Goal: Check status: Check status

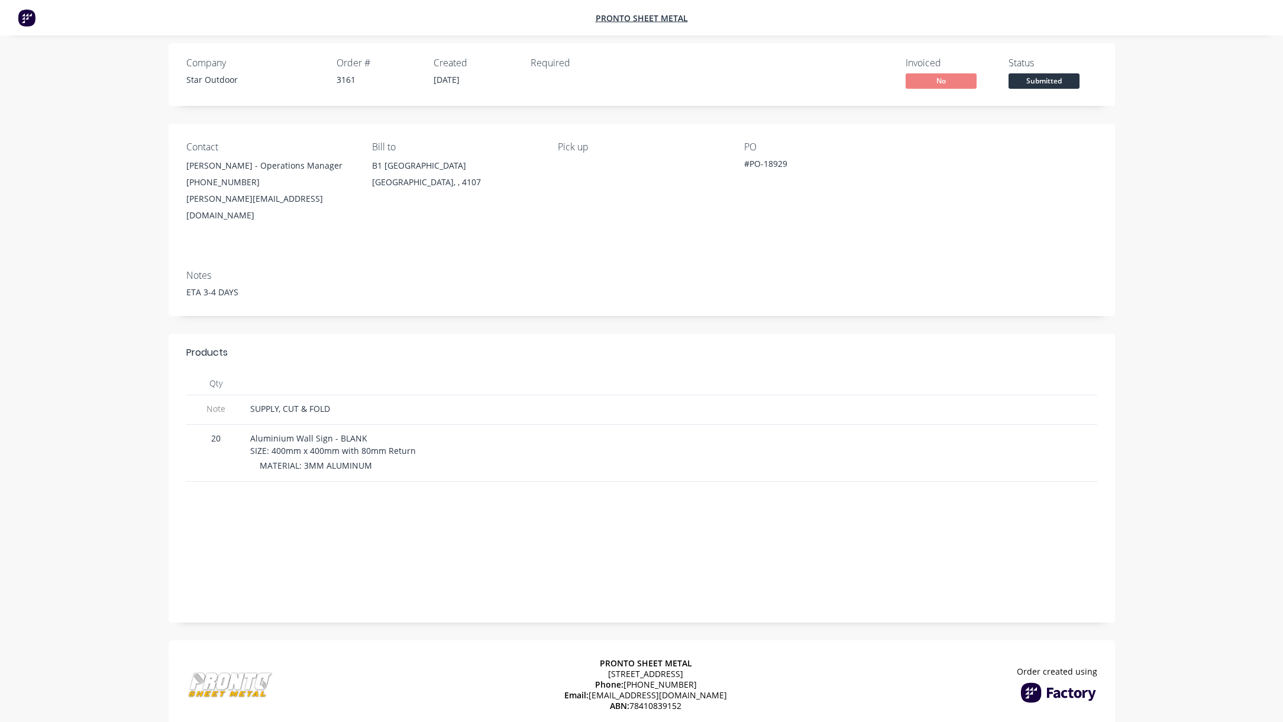
scroll to position [9, 0]
click at [216, 168] on div "[PERSON_NAME] - Operations Manager" at bounding box center [269, 164] width 167 height 17
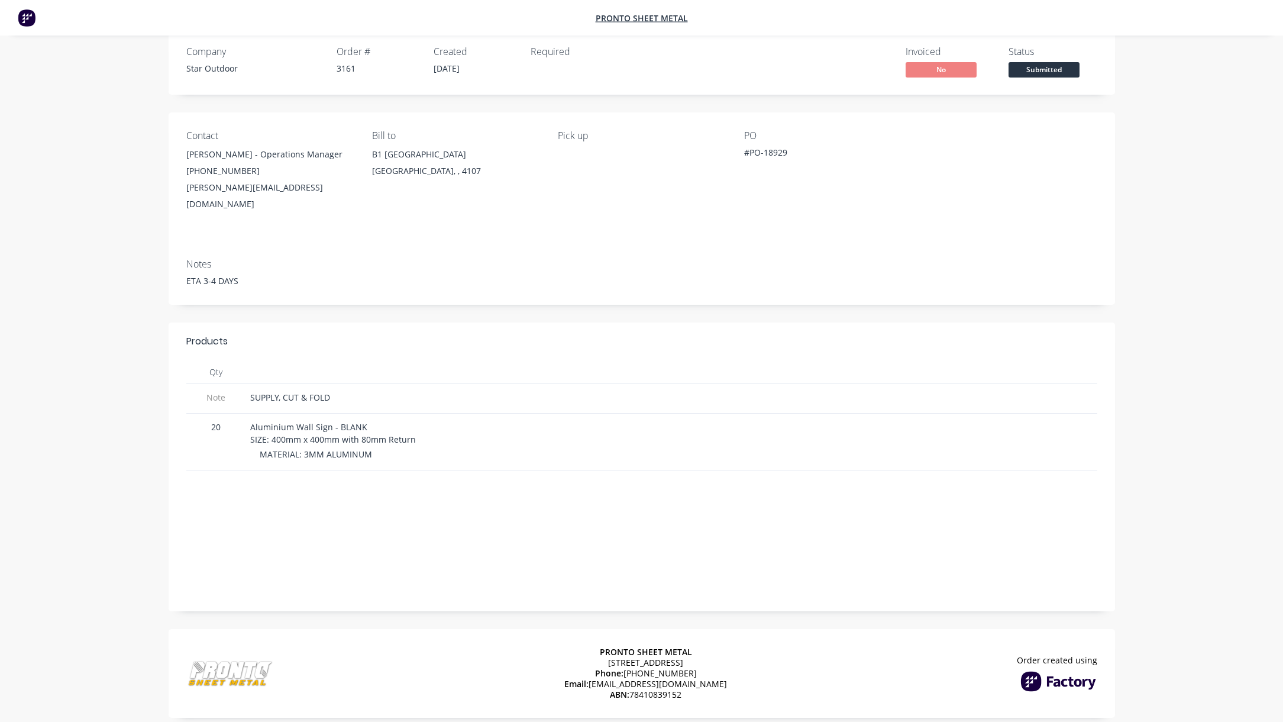
scroll to position [0, 0]
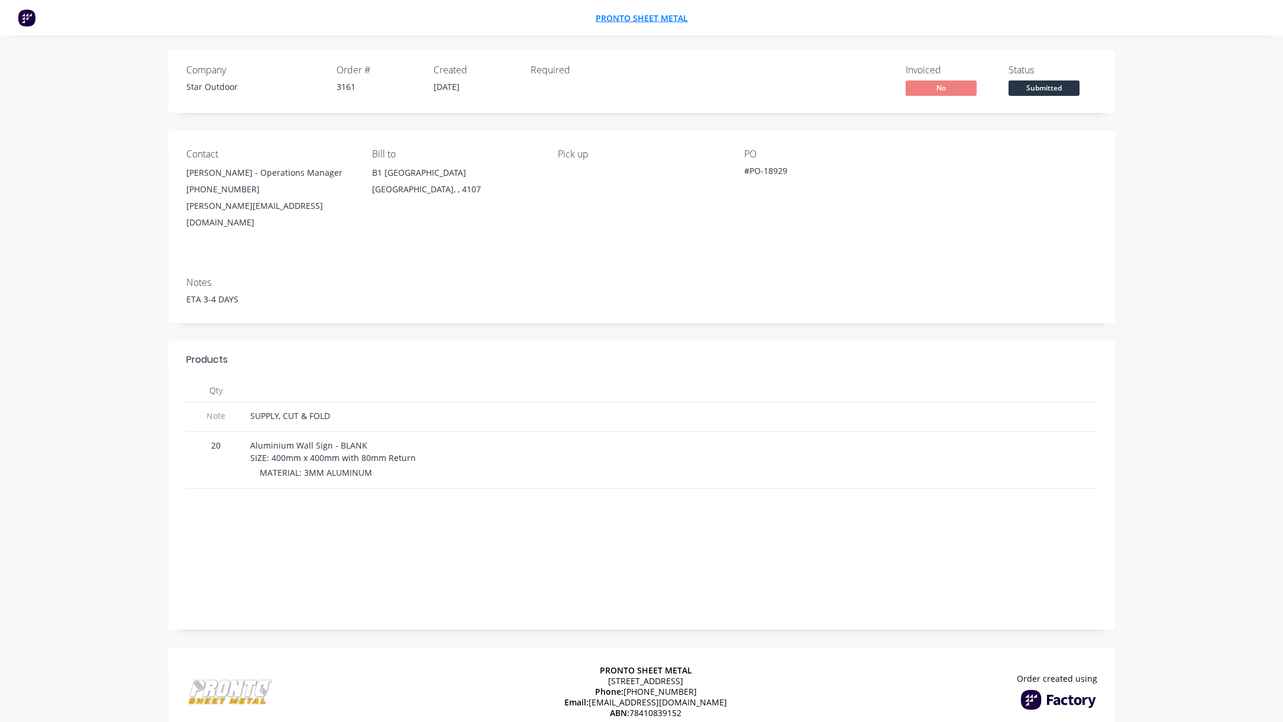
click at [638, 14] on span "PRONTO SHEET METAL" at bounding box center [642, 17] width 92 height 11
click at [406, 182] on div "[GEOGRAPHIC_DATA], , 4107" at bounding box center [455, 189] width 167 height 17
click at [447, 79] on div "Created [DATE]" at bounding box center [475, 81] width 83 height 34
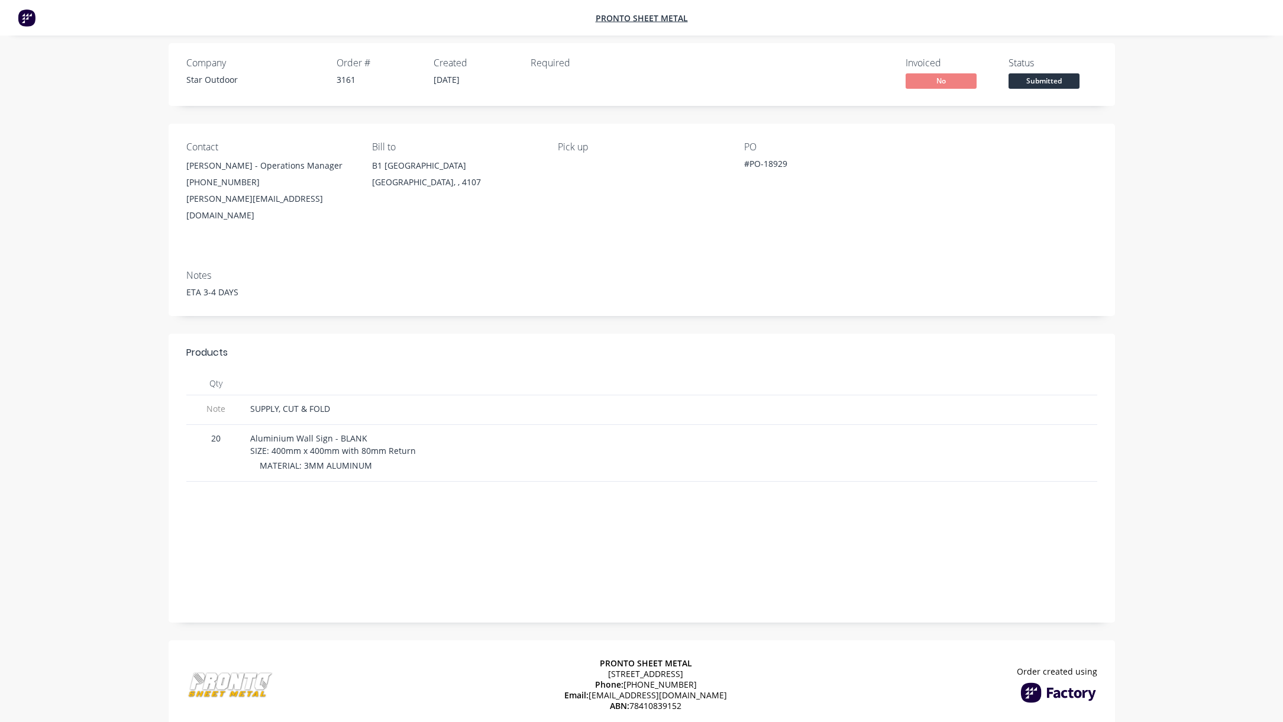
scroll to position [9, 0]
click at [948, 79] on span "No" at bounding box center [940, 79] width 71 height 15
click at [1053, 82] on span "Submitted" at bounding box center [1043, 79] width 71 height 15
click at [648, 17] on span "PRONTO SHEET METAL" at bounding box center [642, 17] width 92 height 11
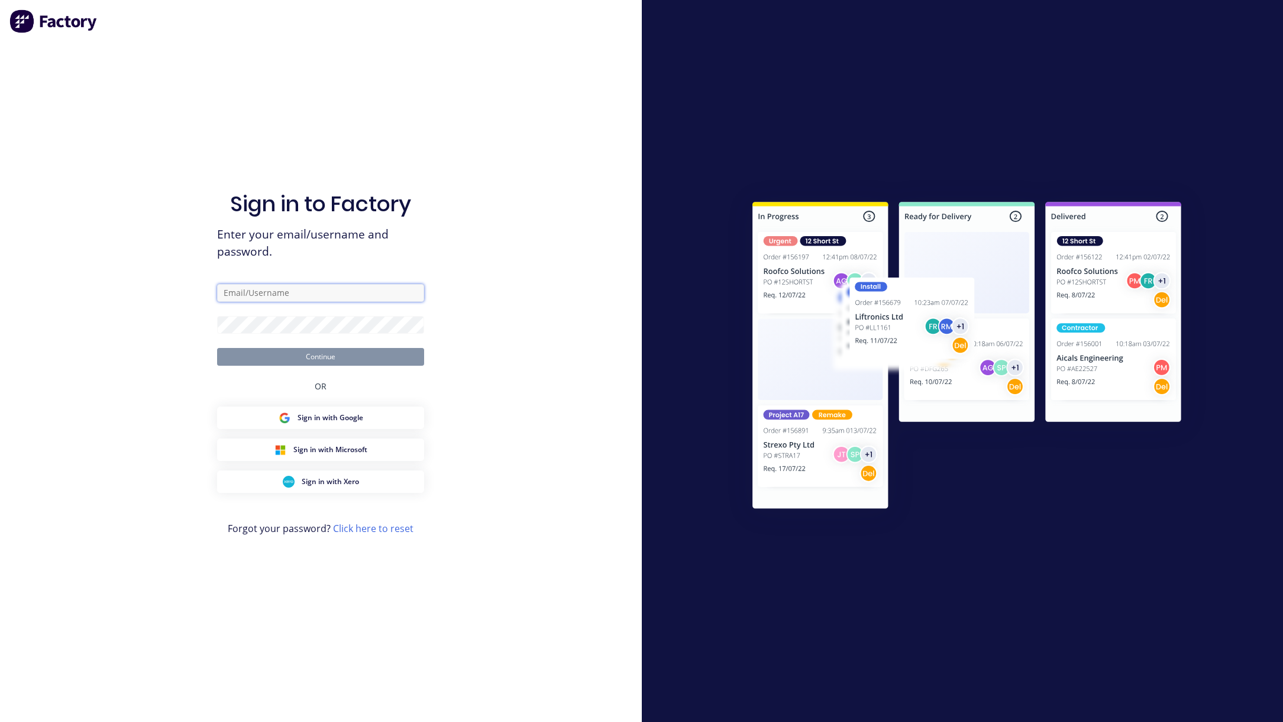
click at [317, 296] on input "text" at bounding box center [320, 293] width 207 height 18
click at [496, 239] on div "Sign in to Factory Enter your email/username and password. Continue OR Sign in …" at bounding box center [321, 361] width 642 height 722
